Goal: Check status: Check status

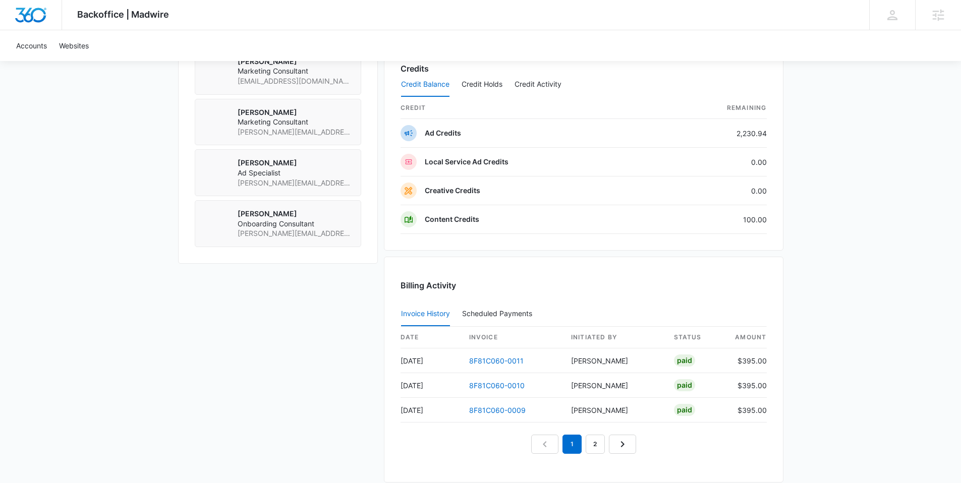
scroll to position [827, 0]
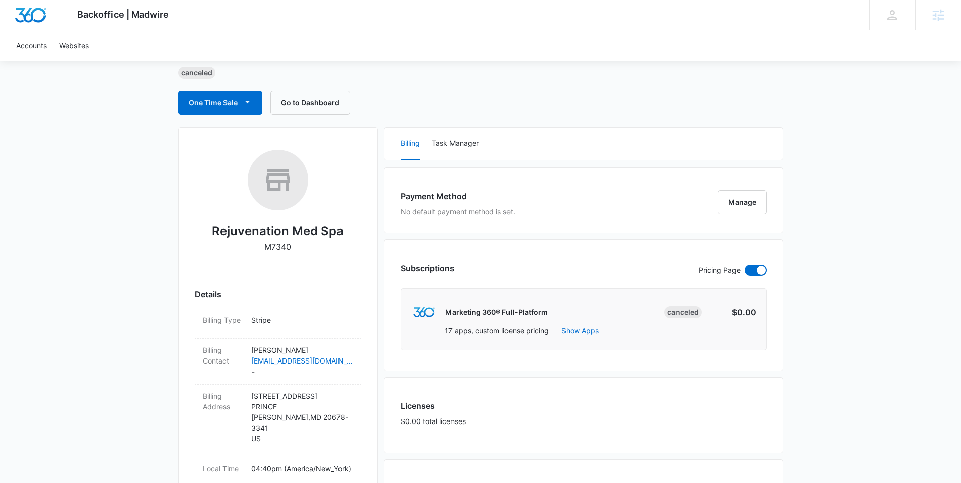
scroll to position [75, 0]
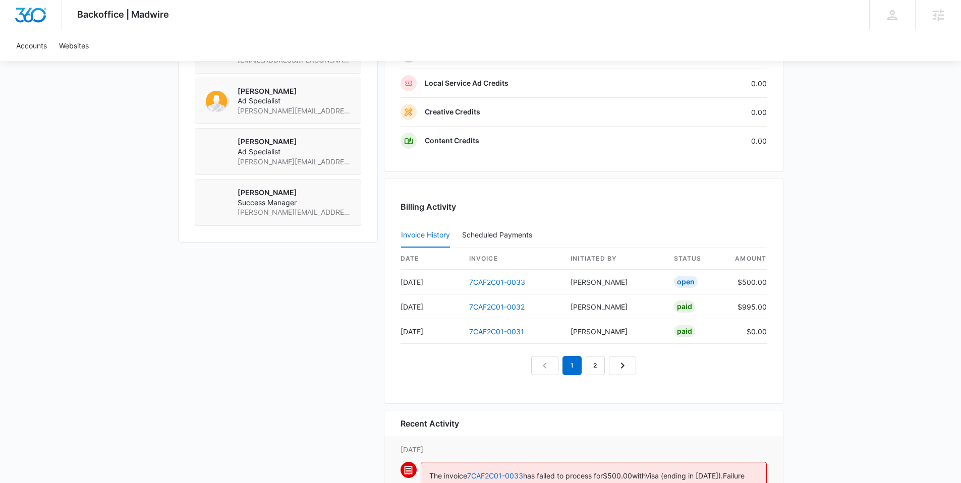
scroll to position [862, 0]
click at [493, 282] on link "7CAF2C01-0033" at bounding box center [497, 281] width 56 height 9
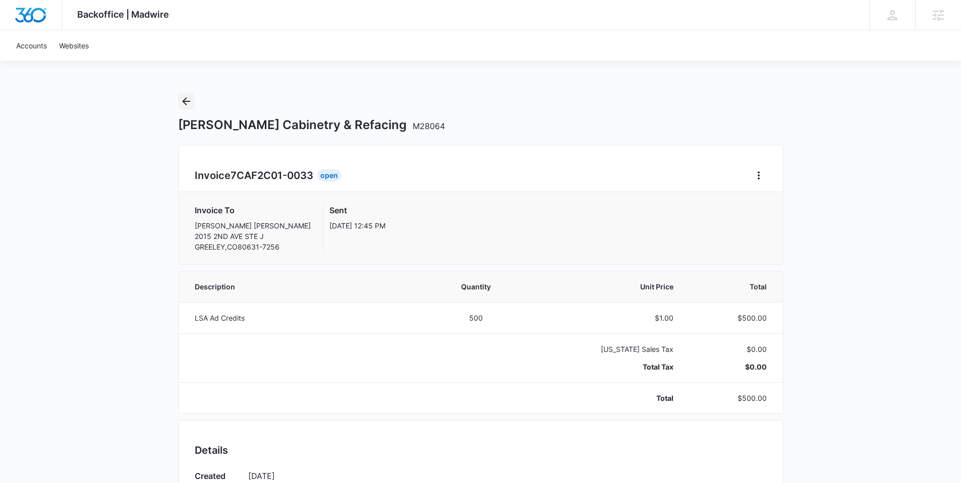
click at [191, 100] on icon "Back" at bounding box center [186, 101] width 12 height 12
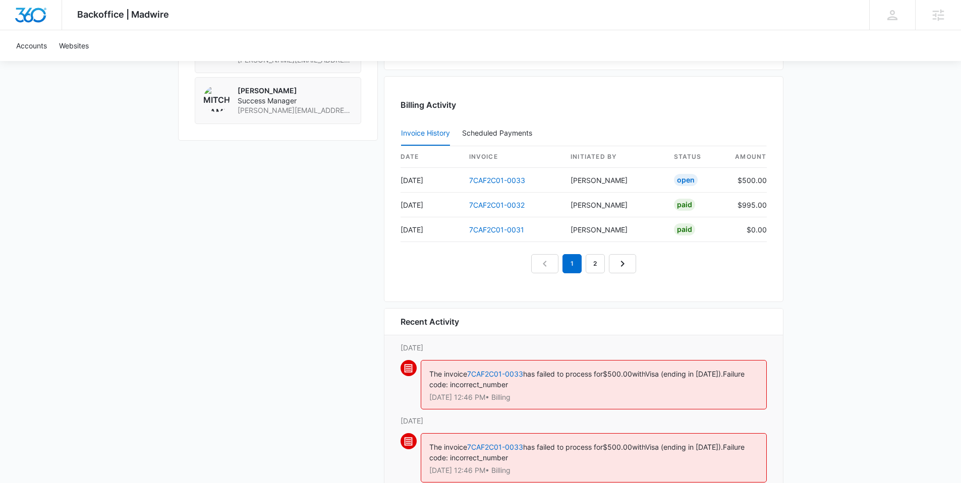
scroll to position [946, 0]
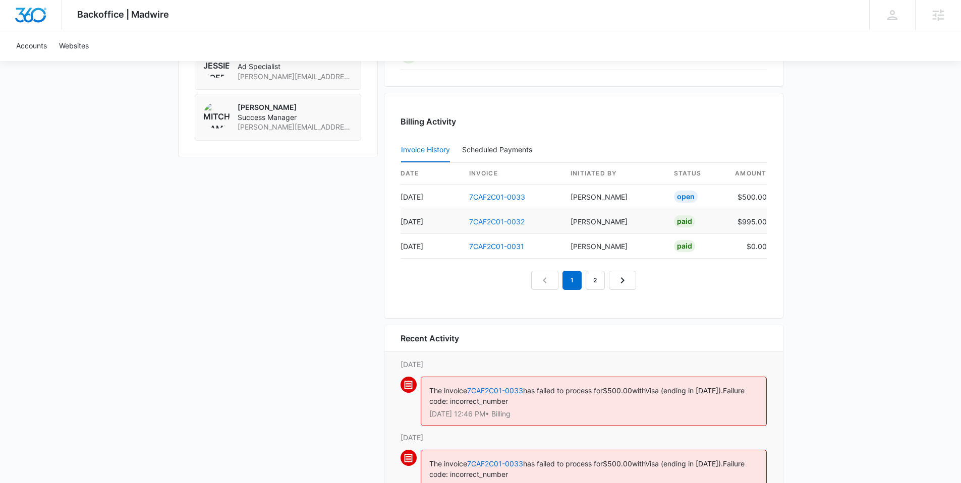
click at [501, 220] on link "7CAF2C01-0032" at bounding box center [496, 221] width 55 height 9
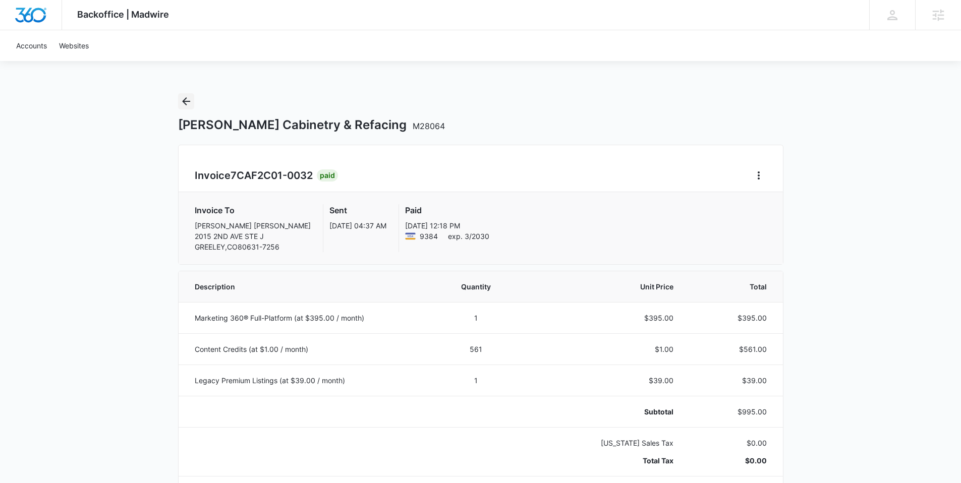
click at [186, 102] on icon "Back" at bounding box center [186, 101] width 12 height 12
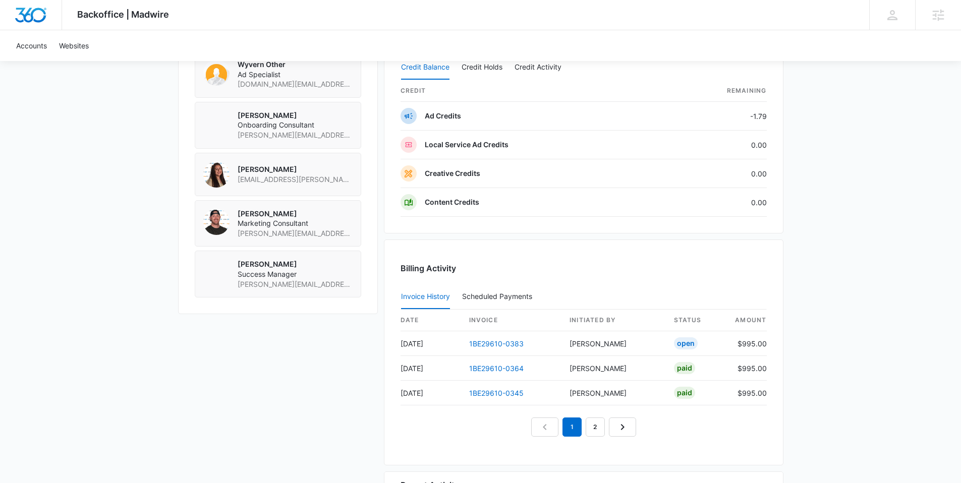
scroll to position [731, 0]
